Goal: Task Accomplishment & Management: Use online tool/utility

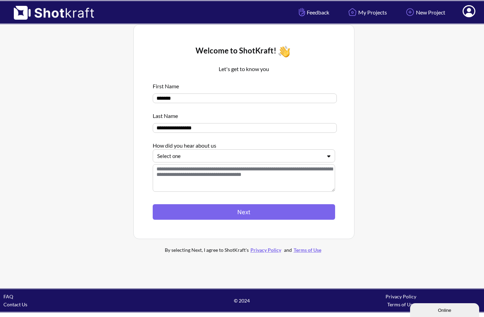
click at [211, 158] on div at bounding box center [239, 156] width 165 height 8
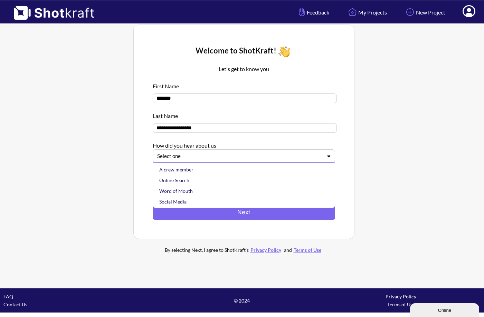
click at [190, 200] on div "Social Media" at bounding box center [245, 201] width 175 height 11
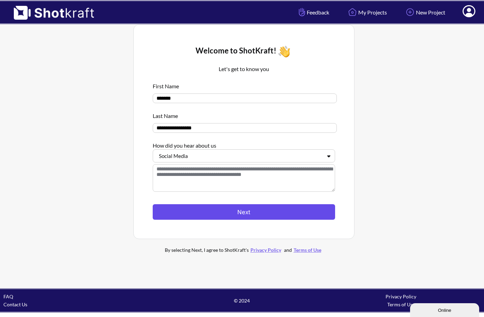
click at [209, 211] on button "Next" at bounding box center [244, 212] width 182 height 16
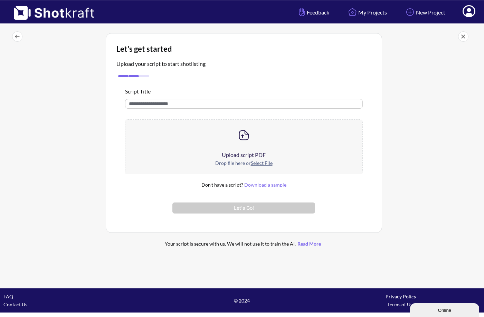
click at [261, 165] on u "Select File" at bounding box center [262, 163] width 22 height 6
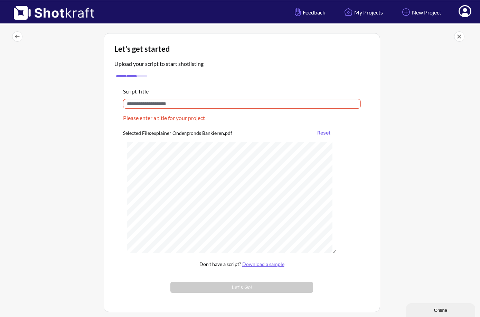
click at [198, 103] on input "text" at bounding box center [242, 104] width 238 height 10
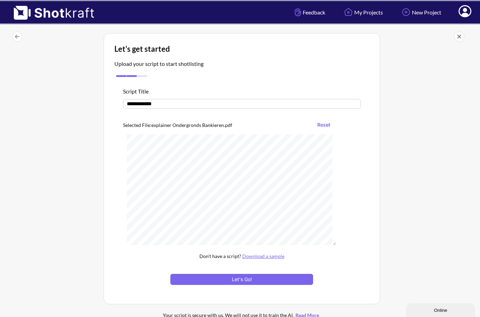
type input "**********"
click at [250, 279] on button "Let's Go!" at bounding box center [241, 279] width 142 height 11
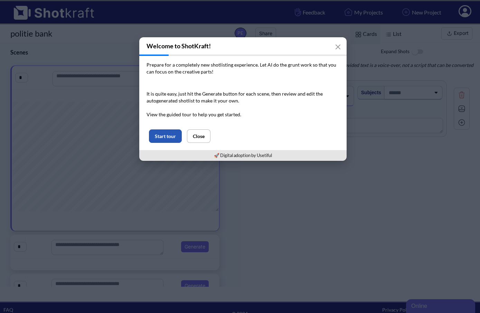
click at [170, 138] on button "Start tour" at bounding box center [165, 135] width 33 height 13
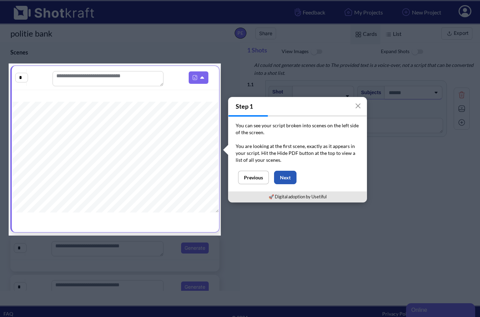
click at [287, 182] on button "Next" at bounding box center [285, 177] width 22 height 13
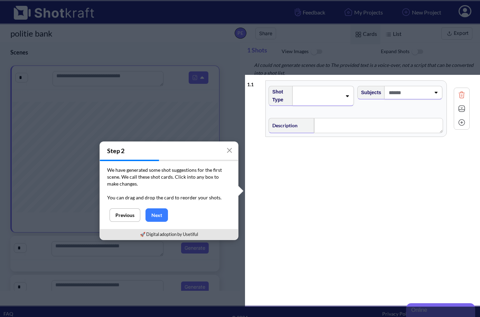
click at [287, 182] on div "1 . 1 Shot Type Subjects Description Notes Movement Camera Focus Frame Focal Th…" at bounding box center [363, 191] width 233 height 229
drag, startPoint x: 278, startPoint y: 172, endPoint x: 274, endPoint y: 167, distance: 6.1
click at [275, 168] on div "1 . 1 Shot Type Subjects Description Notes Movement Camera Focus Frame Focal Th…" at bounding box center [363, 191] width 233 height 229
drag, startPoint x: 144, startPoint y: 218, endPoint x: 152, endPoint y: 217, distance: 7.6
click at [147, 218] on div "Previous Next" at bounding box center [169, 219] width 138 height 21
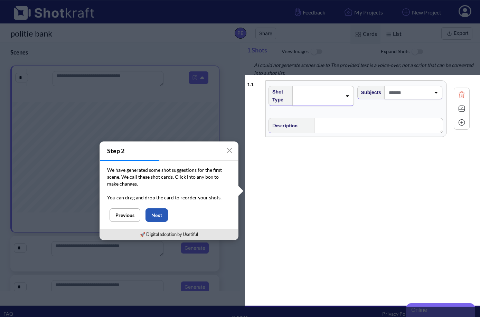
click at [152, 217] on button "Next" at bounding box center [156, 215] width 22 height 13
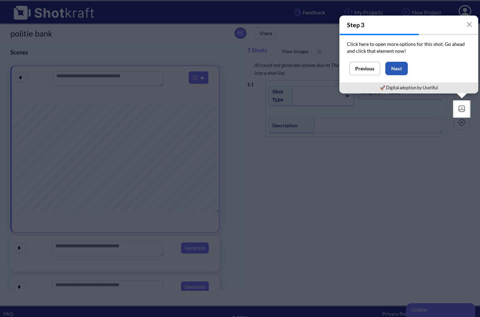
click at [400, 64] on button "Next" at bounding box center [396, 68] width 22 height 13
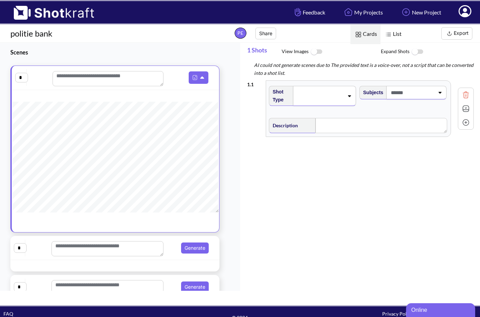
click at [345, 99] on div at bounding box center [324, 96] width 62 height 20
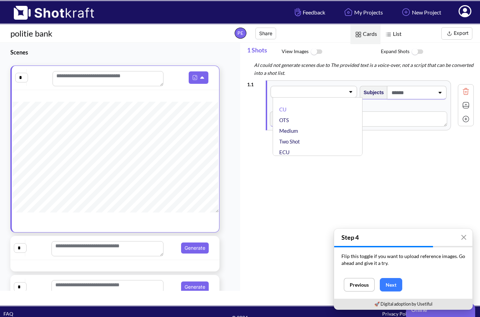
click at [342, 91] on span at bounding box center [309, 92] width 72 height 10
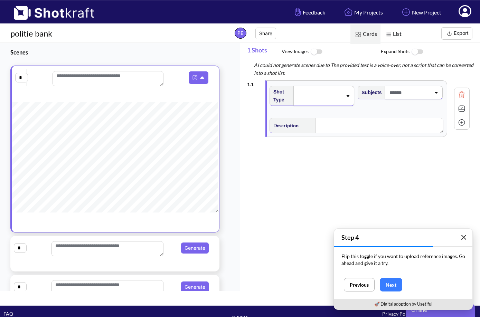
click at [465, 239] on icon "button" at bounding box center [463, 237] width 4 height 4
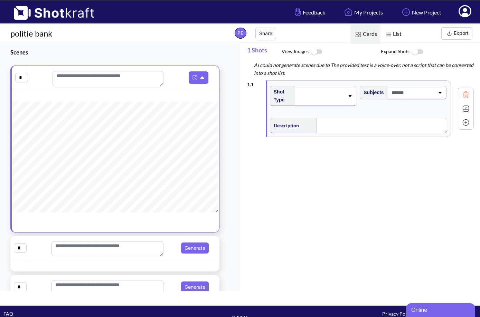
drag, startPoint x: 447, startPoint y: 97, endPoint x: 433, endPoint y: 96, distance: 14.3
click at [446, 97] on div "1 . 1 Shot Type Subjects Description Notes Movement Camera Focus Frame Focal Th…" at bounding box center [360, 109] width 227 height 64
click at [426, 96] on span at bounding box center [411, 92] width 45 height 11
drag, startPoint x: 401, startPoint y: 94, endPoint x: 392, endPoint y: 96, distance: 9.8
click at [399, 94] on div "1 . 1 Shot Type Subjects No options found Description Notes Movement Camera Foc…" at bounding box center [360, 109] width 227 height 64
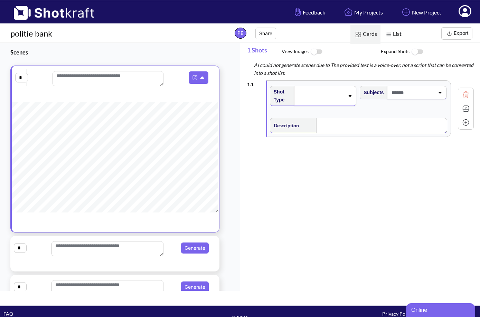
click at [338, 124] on textarea at bounding box center [381, 125] width 131 height 15
click at [331, 93] on span at bounding box center [321, 96] width 48 height 10
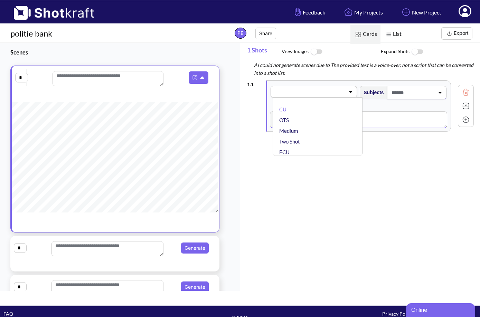
click at [304, 94] on span at bounding box center [309, 92] width 72 height 10
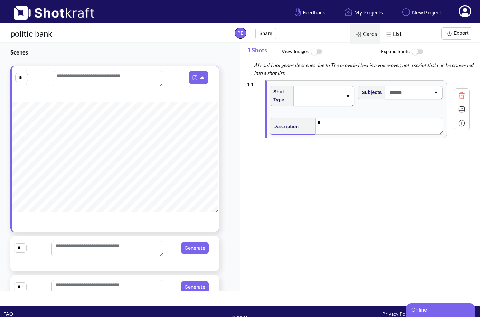
click at [397, 36] on span "List" at bounding box center [392, 35] width 25 height 20
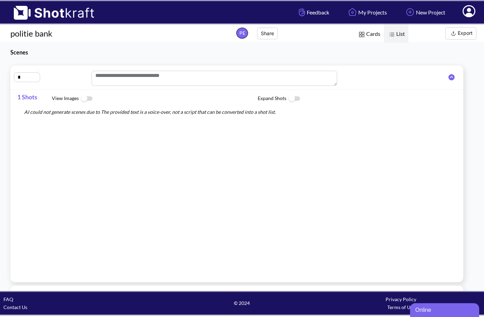
click at [380, 35] on span "Cards" at bounding box center [369, 35] width 30 height 20
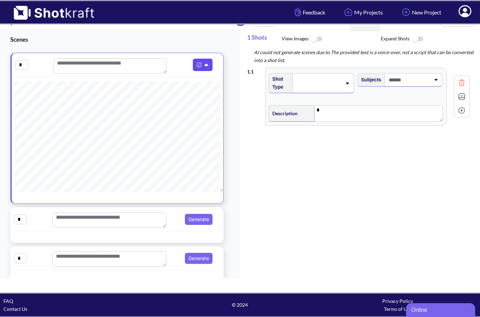
click at [207, 65] on button at bounding box center [203, 65] width 20 height 12
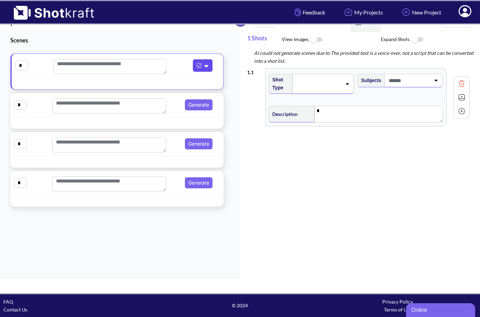
click at [206, 65] on icon at bounding box center [206, 66] width 7 height 6
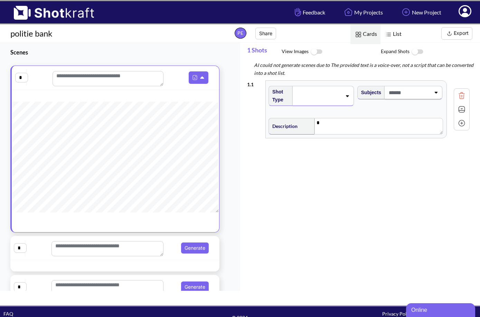
click at [309, 52] on img at bounding box center [316, 52] width 16 height 15
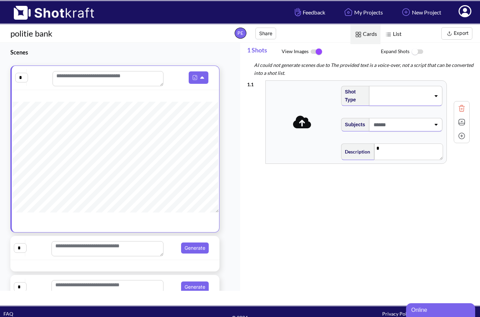
click at [310, 52] on img at bounding box center [316, 52] width 16 height 14
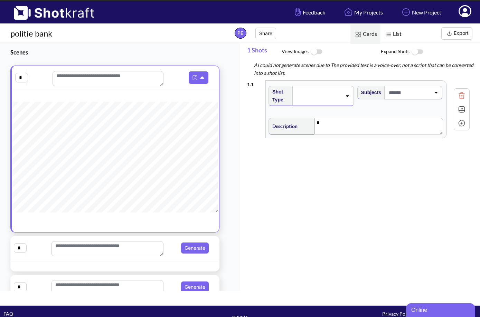
click at [416, 52] on img at bounding box center [417, 52] width 16 height 15
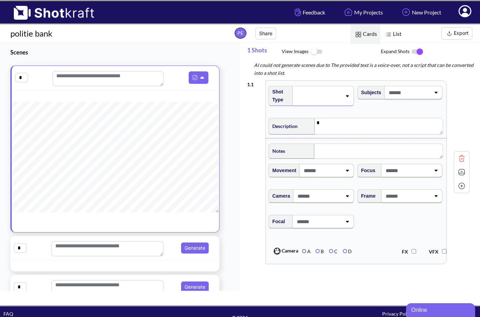
click at [416, 52] on img at bounding box center [417, 52] width 16 height 14
